Goal: Complete application form

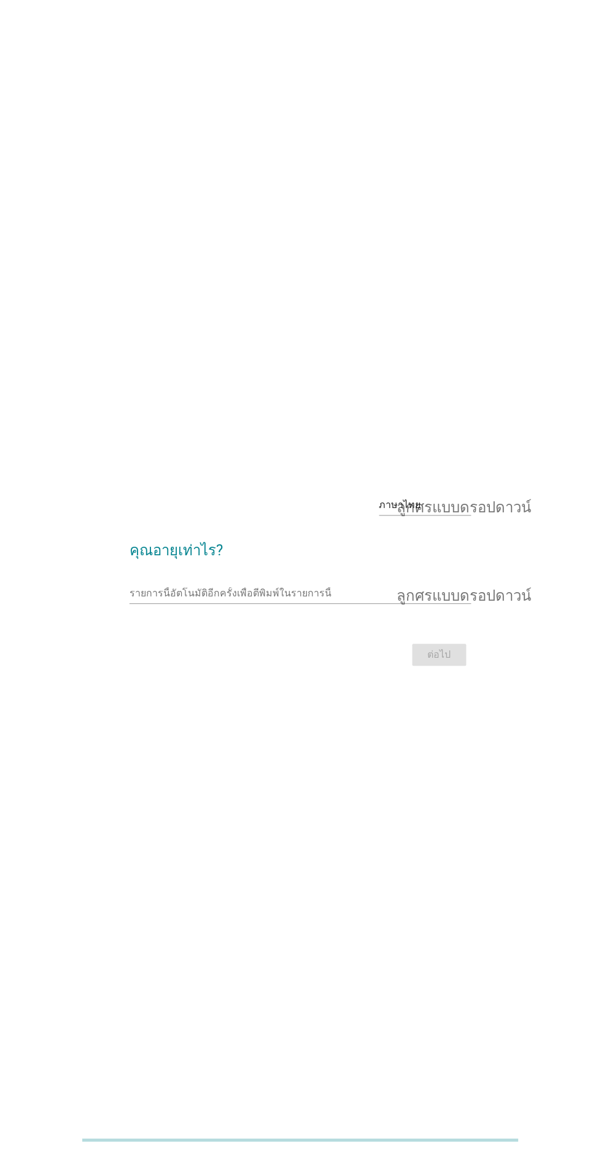
click at [182, 604] on input "รายการนี้อัตโนมัติอีกครั้งเพื่อตีพิมพ์ในรายการนี้" at bounding box center [292, 594] width 325 height 20
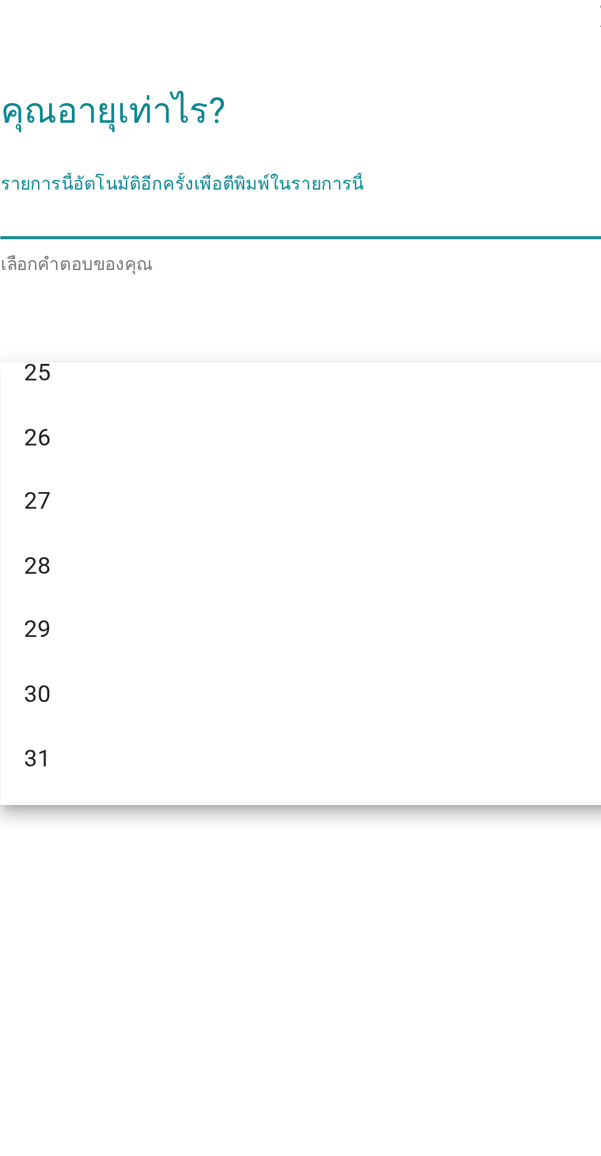
scroll to position [201, 0]
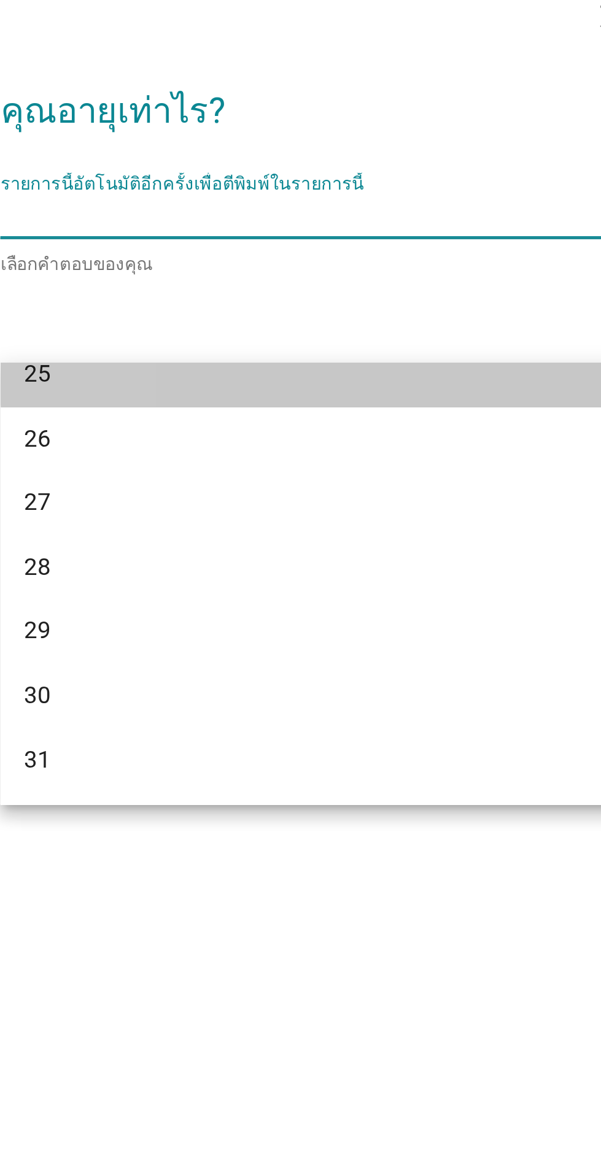
click at [153, 667] on div "25" at bounding box center [301, 659] width 342 height 27
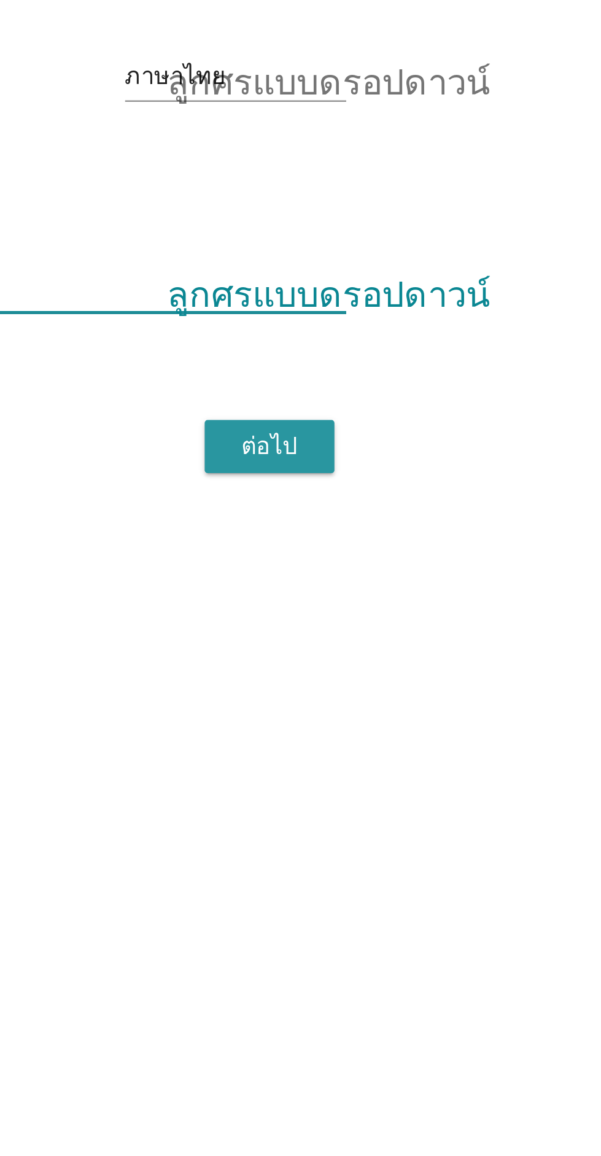
click at [443, 664] on font "ต่อไป" at bounding box center [439, 658] width 23 height 12
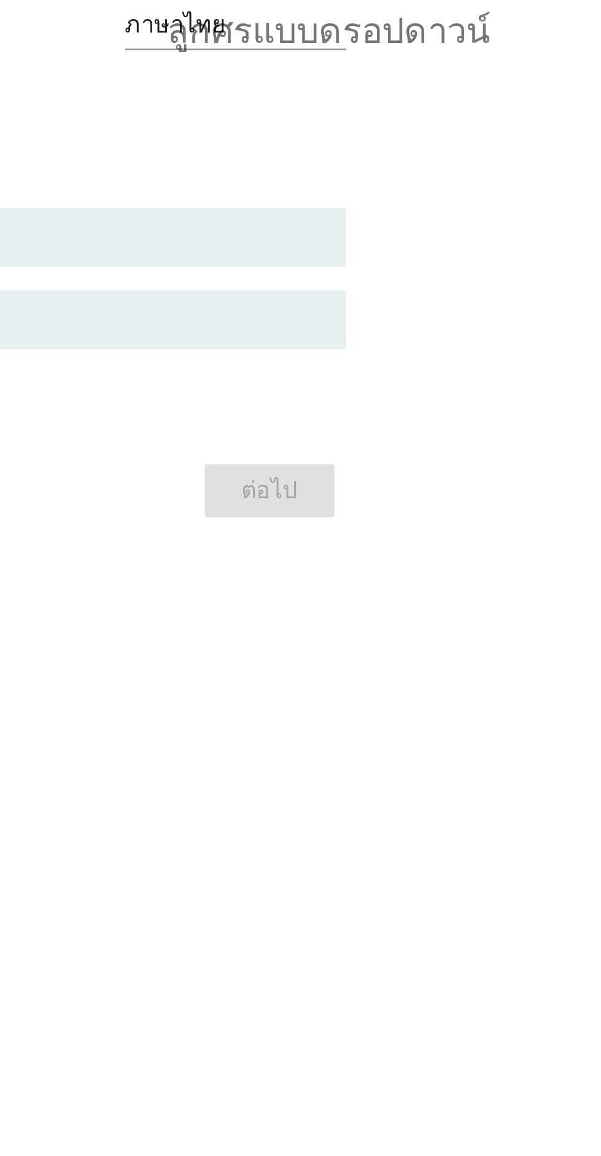
scroll to position [0, 0]
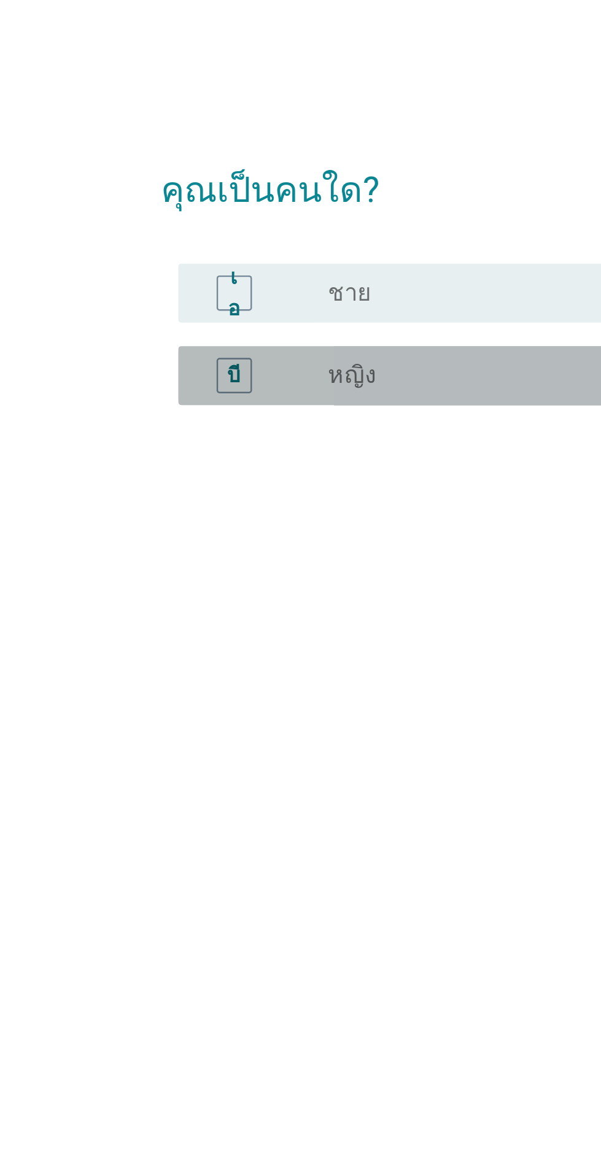
click at [163, 614] on div "บี" at bounding box center [160, 606] width 15 height 15
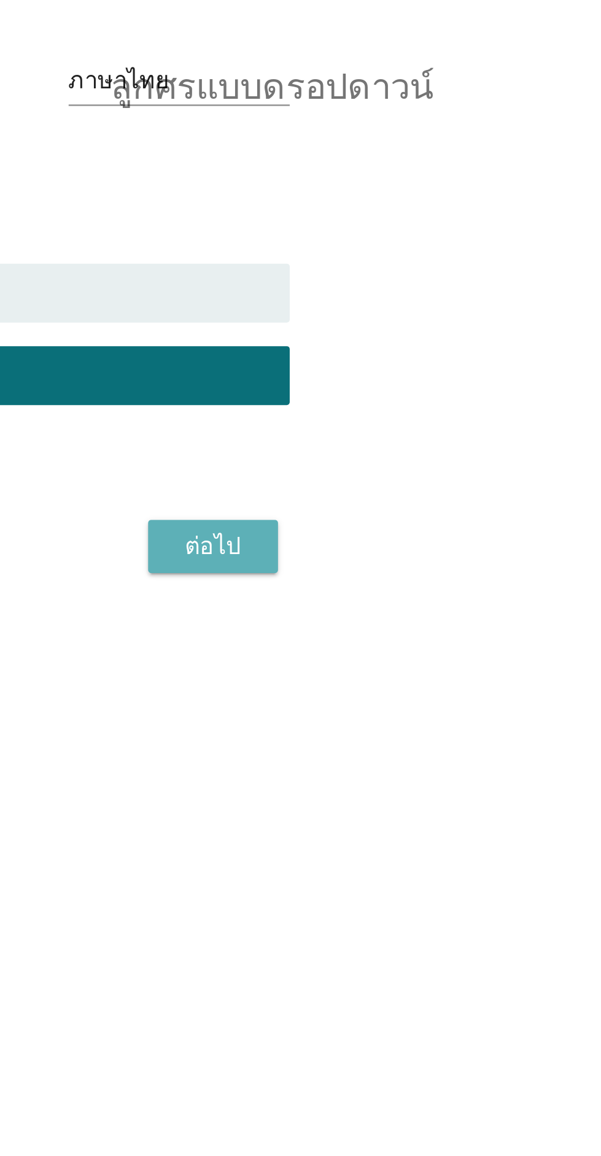
click at [451, 683] on font "ต่อไป" at bounding box center [439, 677] width 23 height 12
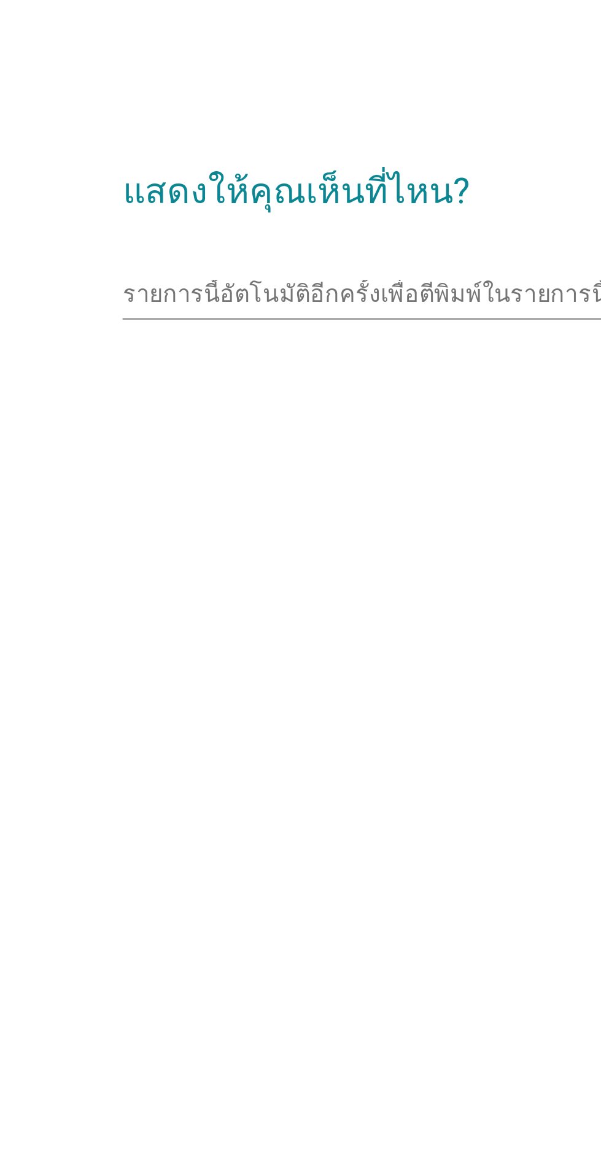
click at [161, 582] on input "รายการนี้อัตโนมัติอีกครั้งเพื่อตีพิมพ์ในรายการนี้" at bounding box center [292, 573] width 325 height 20
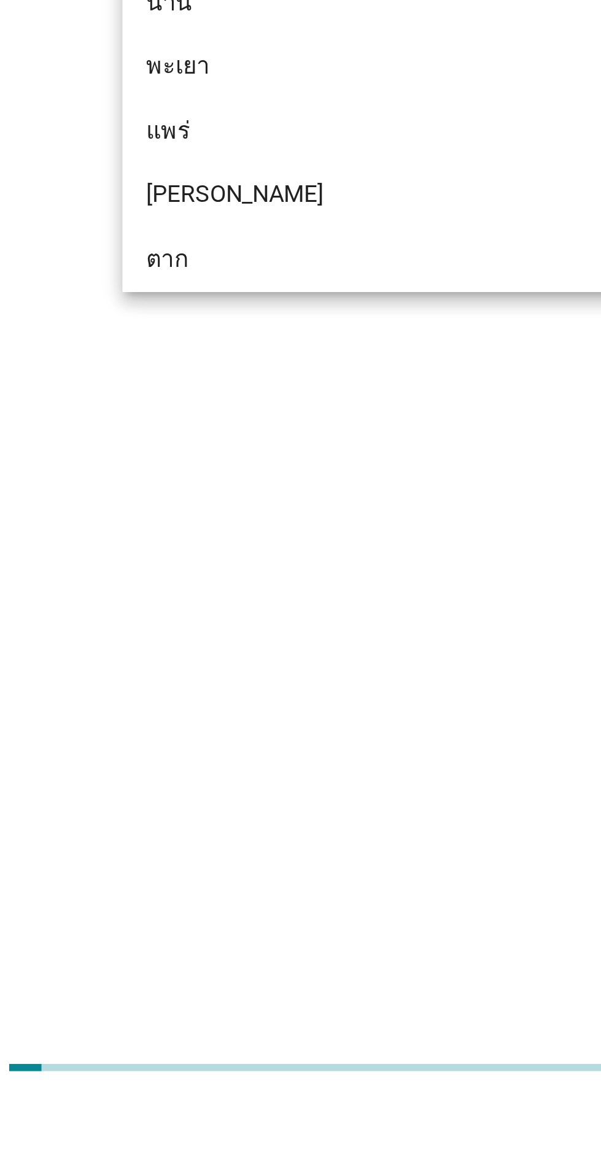
scroll to position [625, 0]
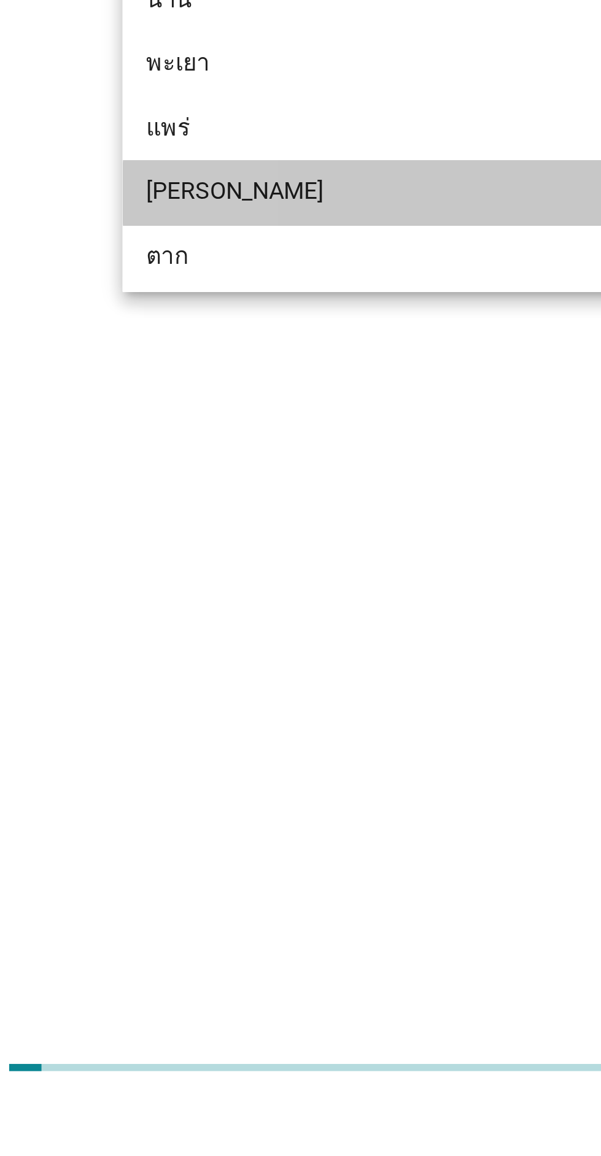
click at [271, 767] on div "[PERSON_NAME]" at bounding box center [301, 777] width 342 height 27
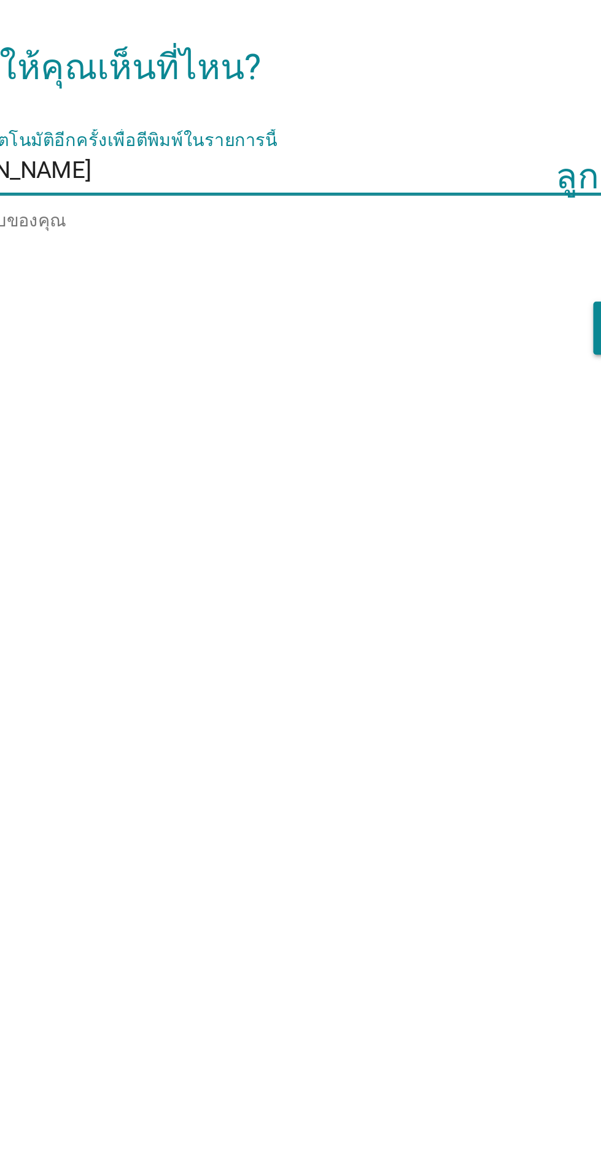
click at [347, 582] on input "รายการนี้อัตโนมัติอีกครั้งเพื่อตีพิมพ์ในรายการนี้" at bounding box center [328, 572] width 251 height 20
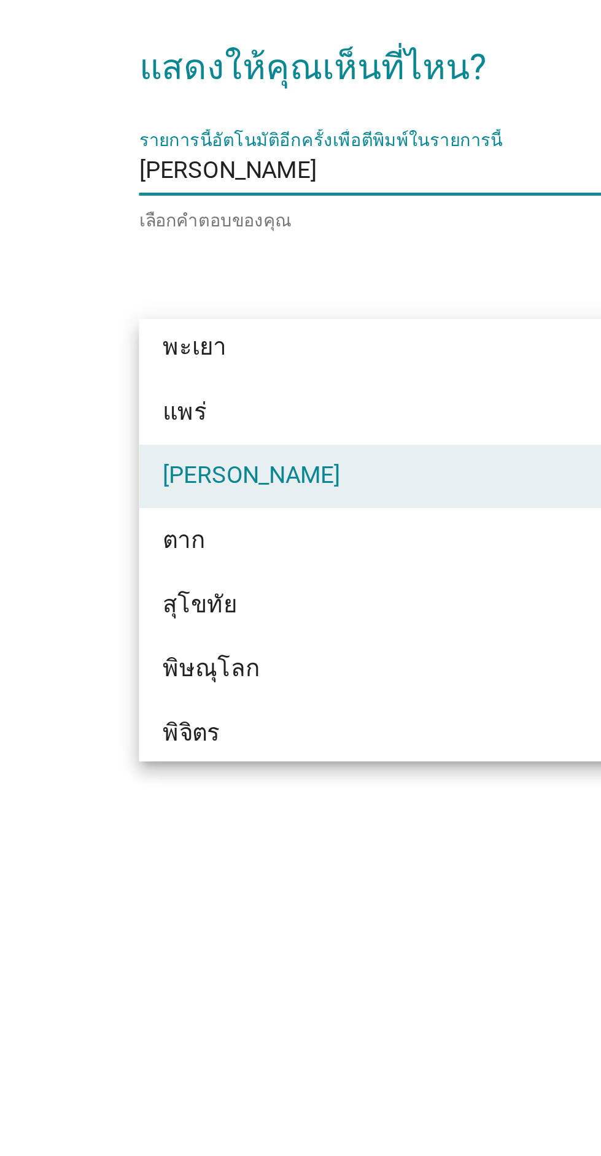
scroll to position [702, 0]
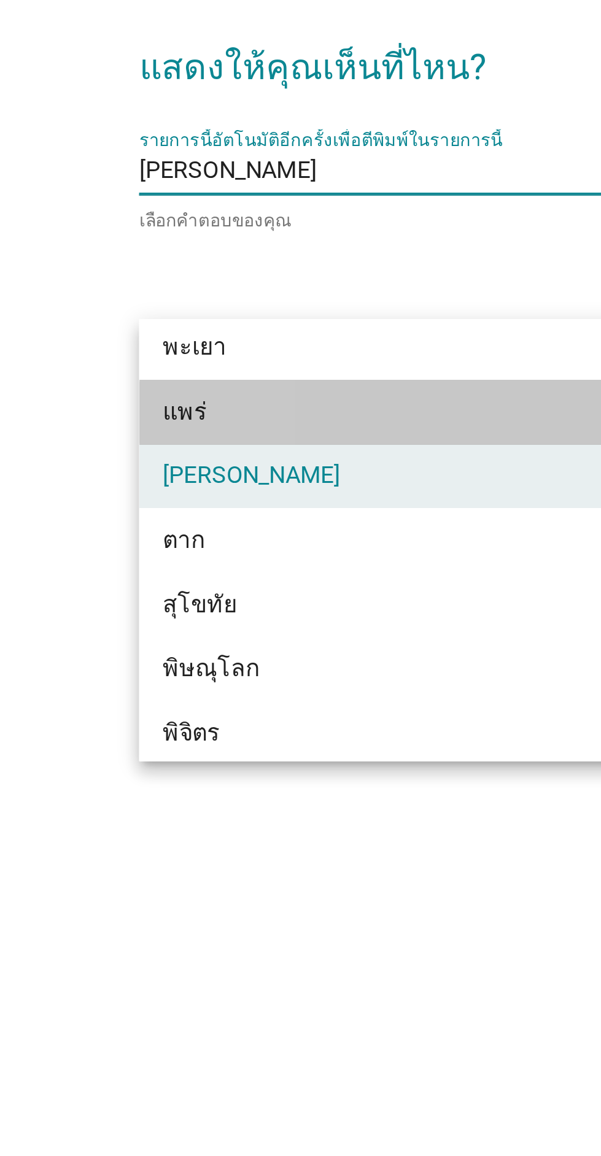
click at [235, 670] on div "แพร่" at bounding box center [286, 672] width 295 height 15
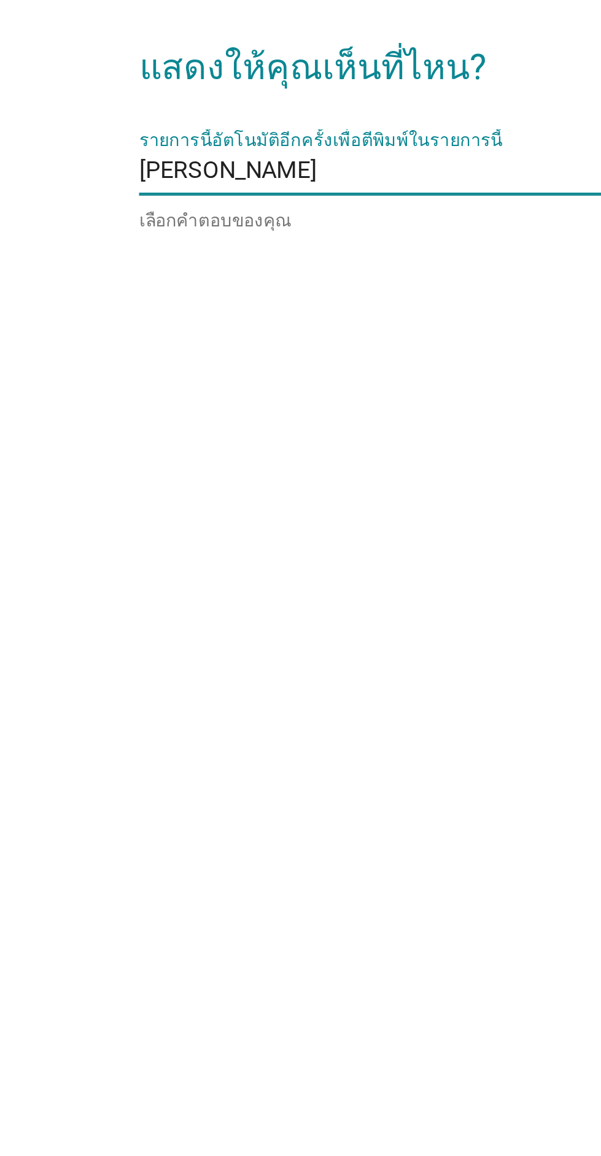
click at [266, 582] on input "รายการนี้อัตโนมัติอีกครั้งเพื่อตีพิมพ์ในรายการนี้" at bounding box center [328, 572] width 251 height 20
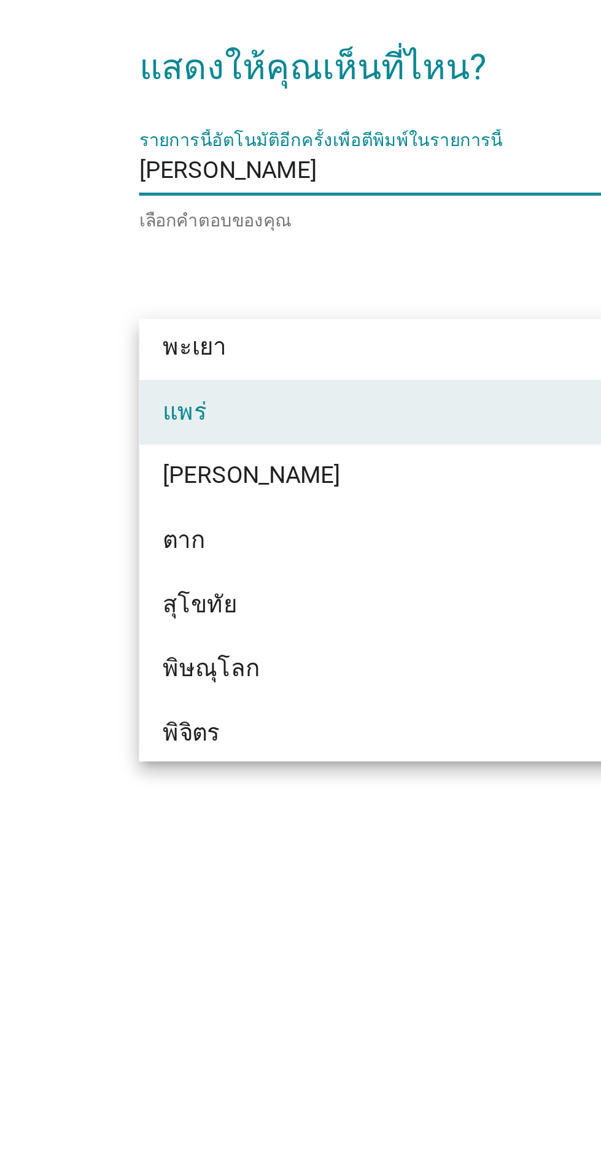
click at [220, 673] on div "แพร่" at bounding box center [286, 672] width 295 height 15
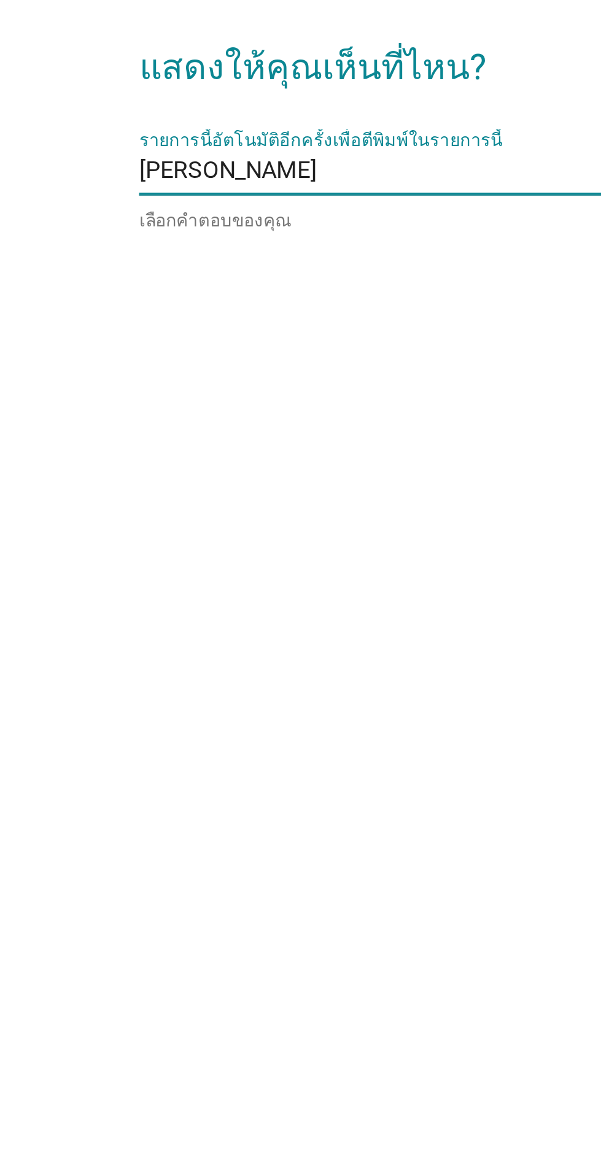
click at [267, 582] on input "รายการนี้อัตโนมัติอีกครั้งเพื่อตีพิมพ์ในรายการนี้" at bounding box center [328, 572] width 251 height 20
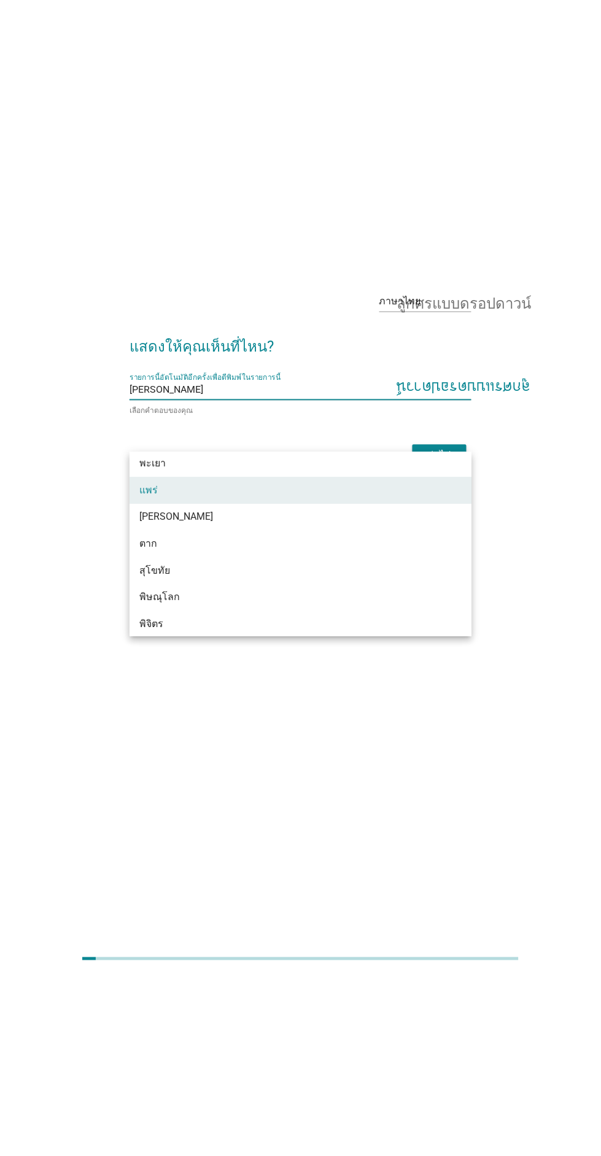
click at [413, 579] on font "ลูกศรแบบดรอปดาวน์" at bounding box center [464, 572] width 134 height 15
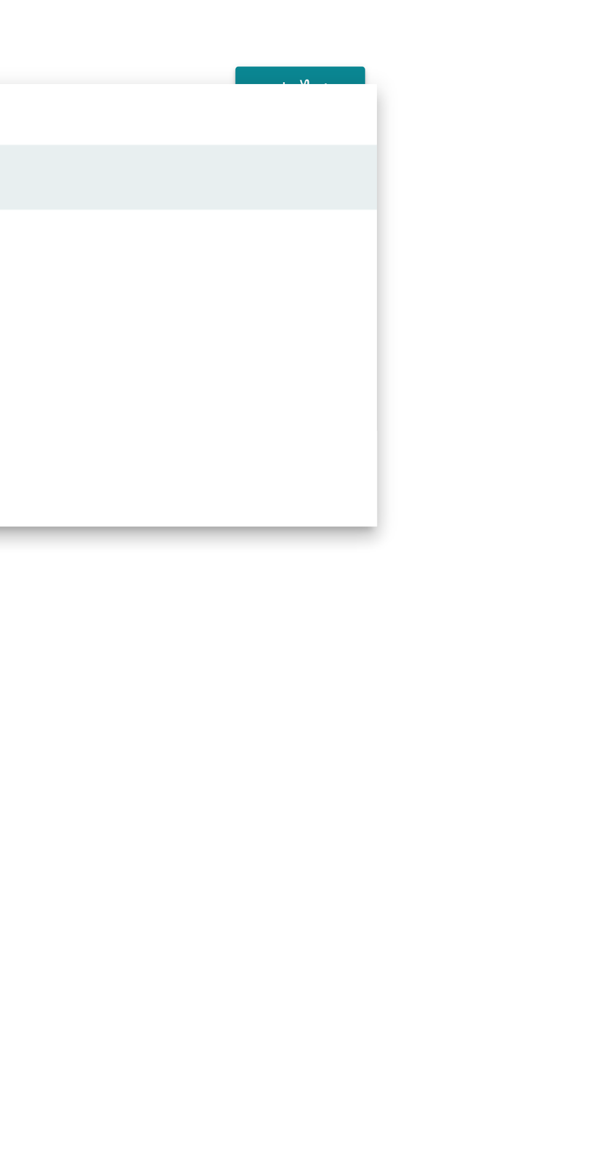
click at [525, 677] on div "ภาษาไทย ลูกศรแบบดรอปดาวน์ แสดงให้คุณเห็นที่ไหน? รายการนี้อัตโนมัติอีกครั้งเพื่อ…" at bounding box center [300, 558] width 571 height 238
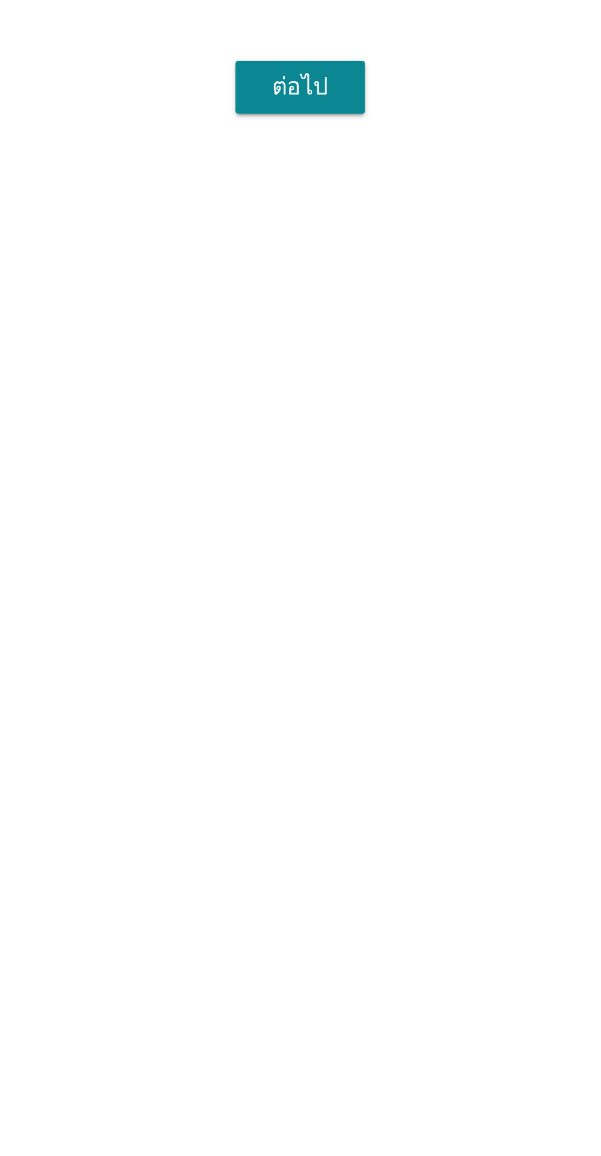
scroll to position [21, 0]
click at [454, 641] on div "ต่อไป" at bounding box center [439, 634] width 34 height 15
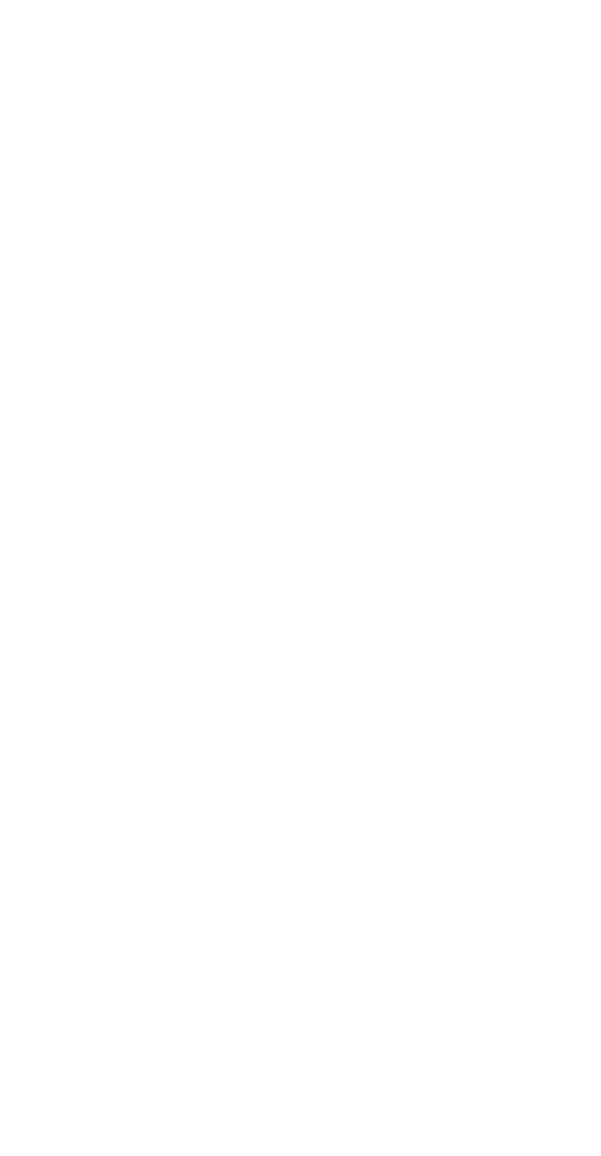
scroll to position [33, 0]
